Goal: Information Seeking & Learning: Learn about a topic

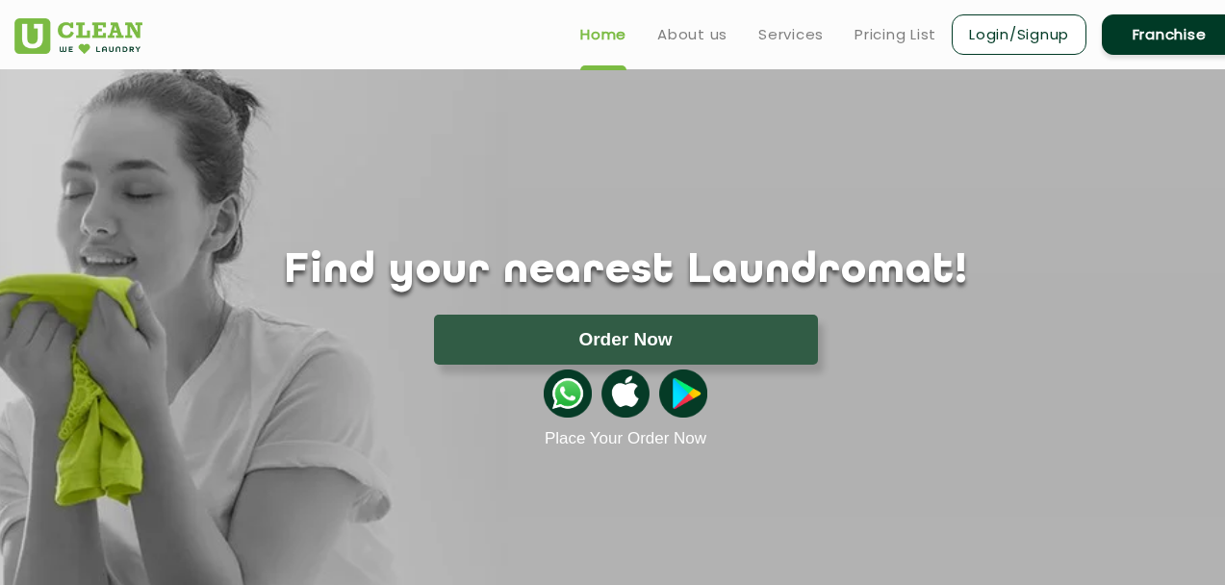
click at [1152, 31] on link "Franchise" at bounding box center [1168, 34] width 135 height 40
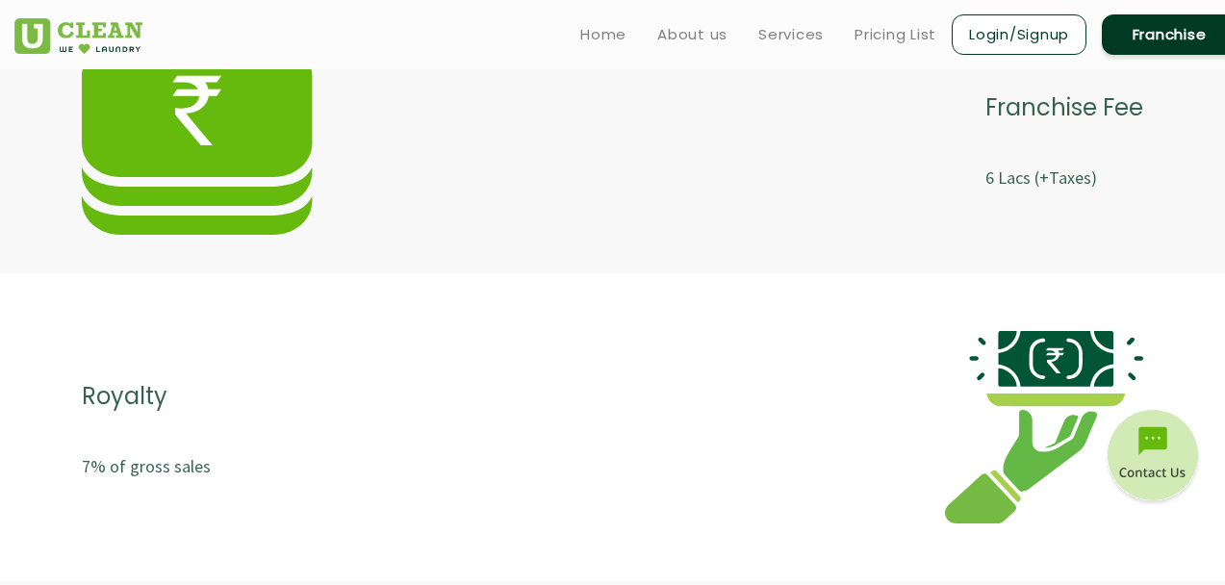
scroll to position [3771, 0]
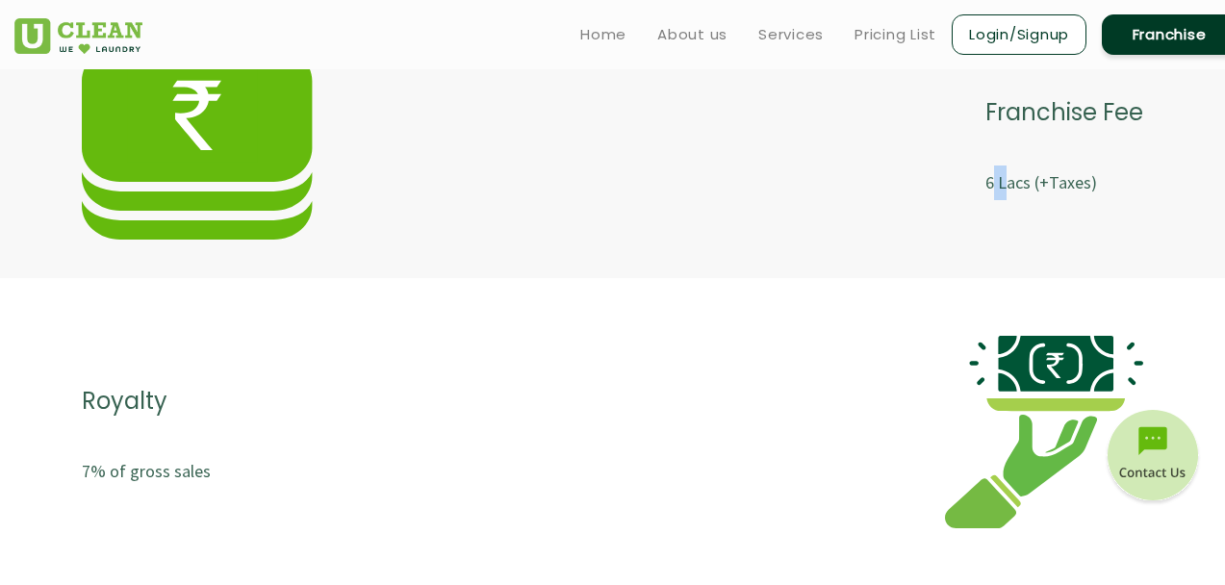
drag, startPoint x: 992, startPoint y: 186, endPoint x: 1032, endPoint y: 195, distance: 41.5
click at [1016, 186] on p "6 Lacs (+Taxes)" at bounding box center [1064, 182] width 158 height 35
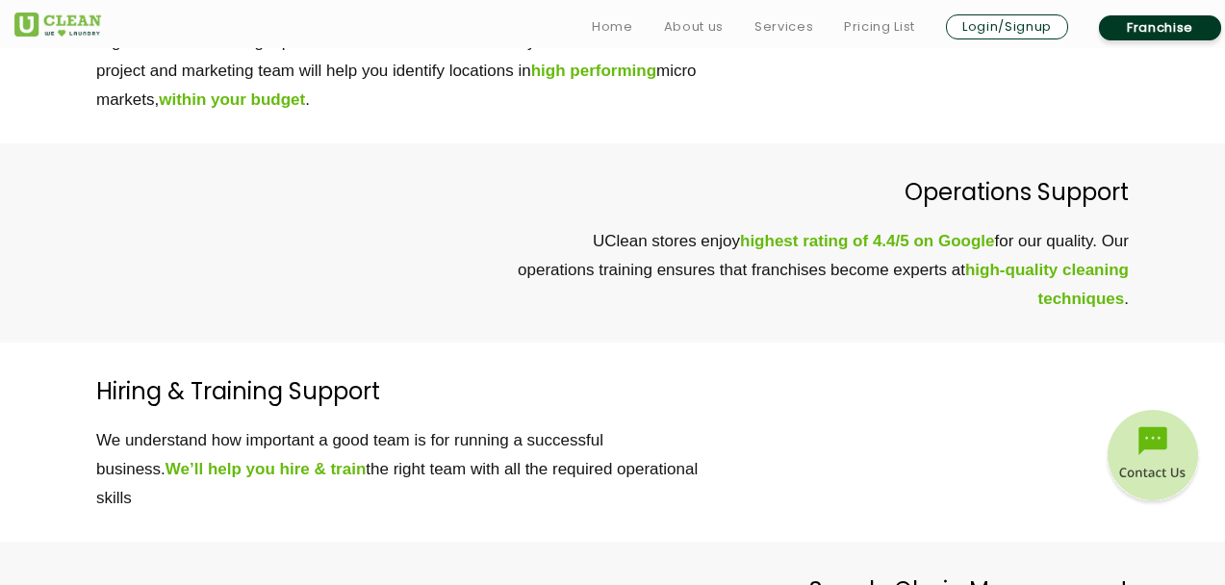
scroll to position [5377, 0]
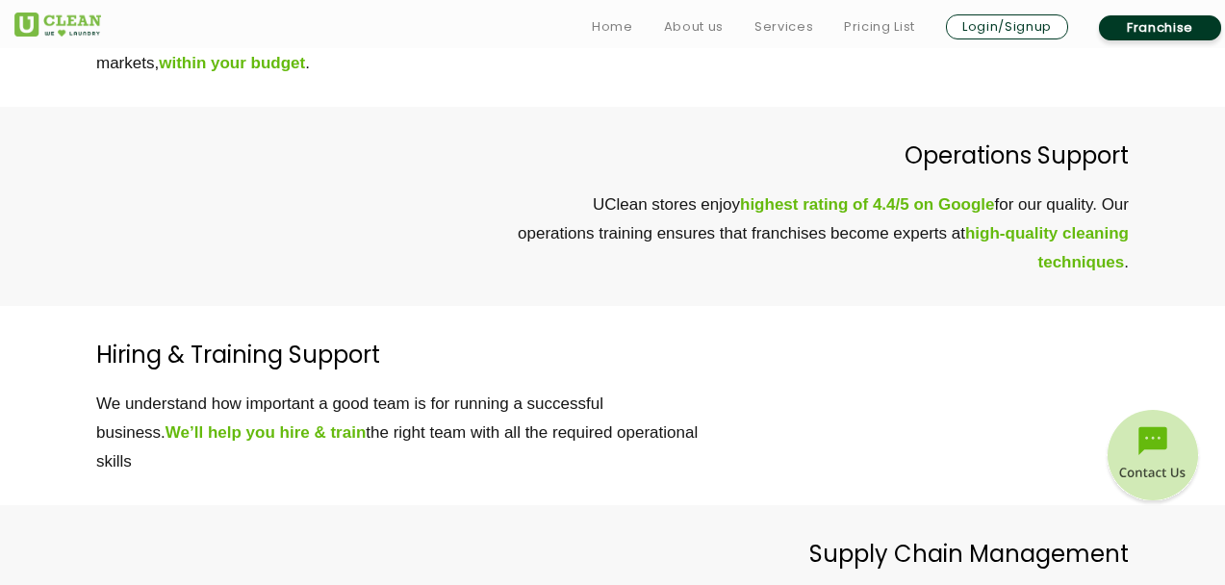
click at [848, 205] on b "highest rating of 4.4/5 on Google" at bounding box center [867, 204] width 254 height 18
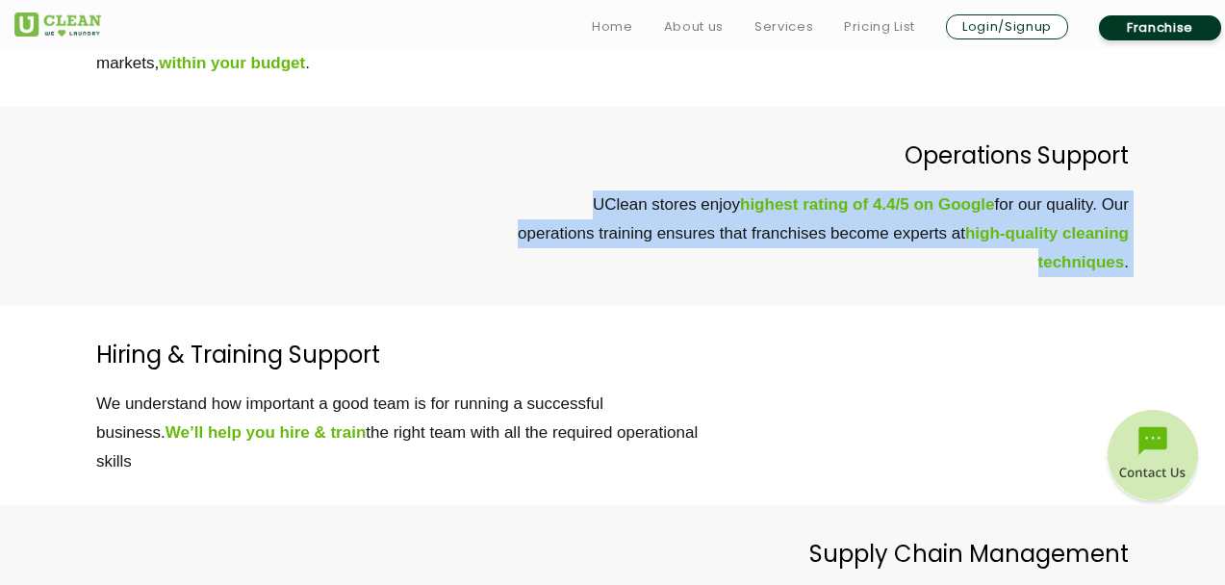
click at [848, 205] on b "highest rating of 4.4/5 on Google" at bounding box center [867, 204] width 254 height 18
click at [836, 325] on div "Hiring & Training Support We understand how important a good team is for runnin…" at bounding box center [612, 405] width 1225 height 199
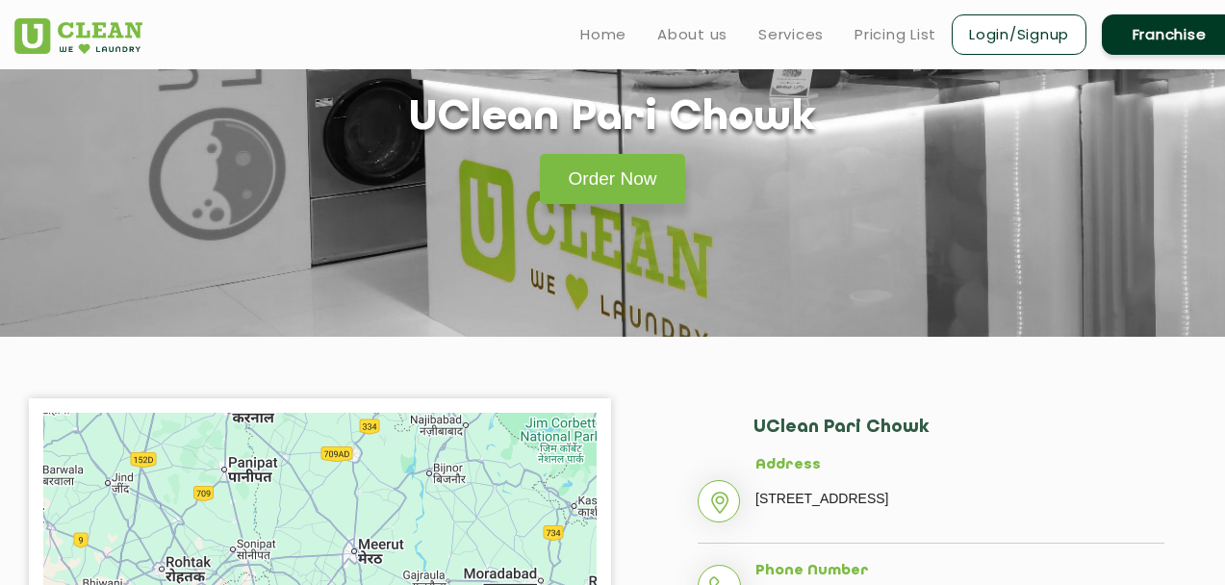
scroll to position [45, 0]
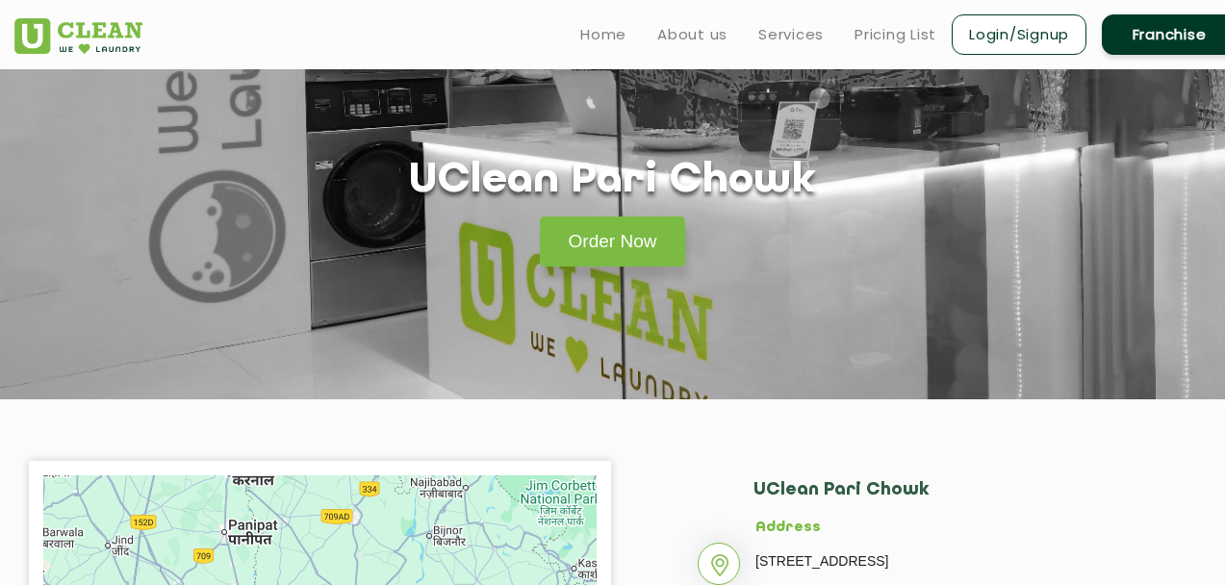
drag, startPoint x: 752, startPoint y: 492, endPoint x: 952, endPoint y: 492, distance: 200.1
click at [952, 492] on h2 "UClean Pari Chowk" at bounding box center [958, 499] width 411 height 39
copy h2 "UClean Pari Chowk"
